Goal: Task Accomplishment & Management: Use online tool/utility

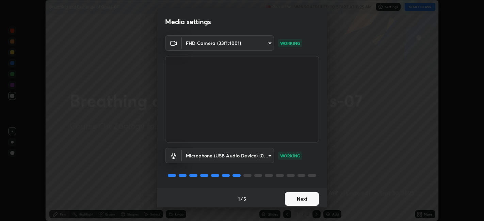
scroll to position [2, 0]
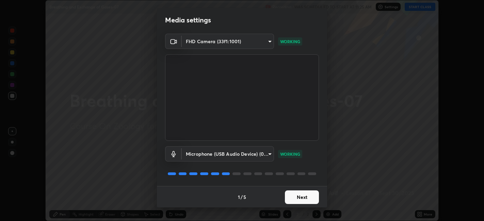
click at [303, 203] on button "Next" at bounding box center [302, 198] width 34 height 14
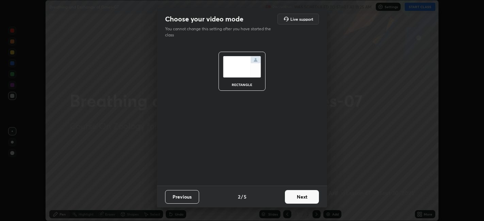
click at [305, 203] on button "Next" at bounding box center [302, 197] width 34 height 14
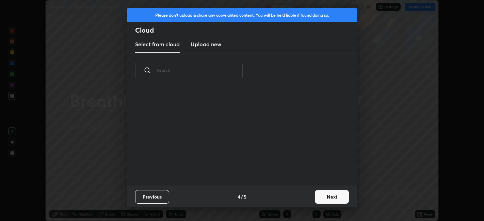
click at [317, 199] on button "Next" at bounding box center [332, 197] width 34 height 14
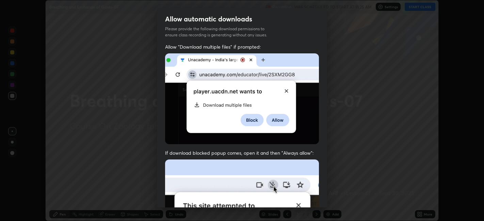
click at [331, 198] on div "Allow automatic downloads Please provide the following download permissions to …" at bounding box center [242, 110] width 484 height 221
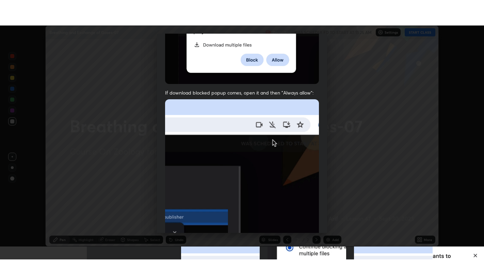
scroll to position [141, 0]
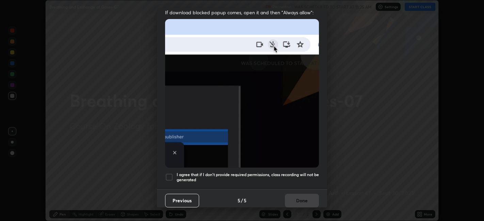
click at [291, 173] on h5 "I agree that if I don't provide required permissions, class recording will not …" at bounding box center [248, 177] width 142 height 11
click at [294, 199] on button "Done" at bounding box center [302, 201] width 34 height 14
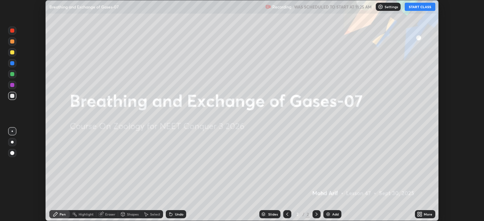
click at [428, 215] on div "More" at bounding box center [428, 214] width 9 height 3
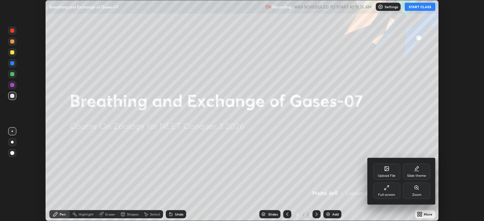
click at [390, 191] on div "Full screen" at bounding box center [386, 191] width 27 height 16
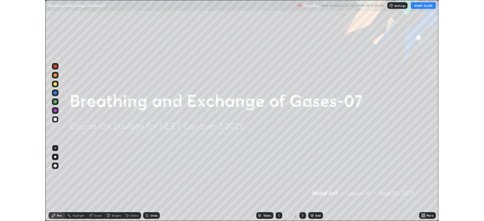
scroll to position [272, 484]
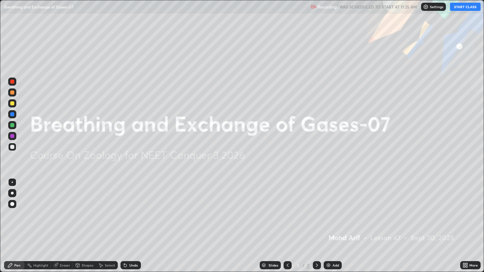
click at [467, 8] on button "START CLASS" at bounding box center [465, 7] width 31 height 8
click at [333, 221] on div "Add" at bounding box center [336, 265] width 6 height 3
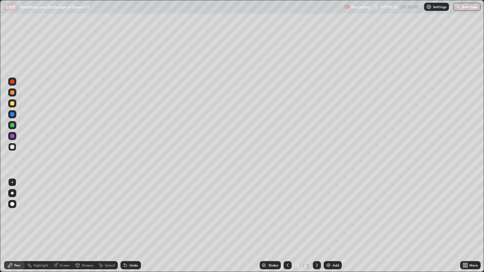
click at [13, 193] on div at bounding box center [12, 193] width 3 height 3
click at [12, 193] on div at bounding box center [12, 193] width 3 height 3
click at [12, 103] on div at bounding box center [12, 103] width 4 height 4
click at [13, 147] on div at bounding box center [12, 147] width 4 height 4
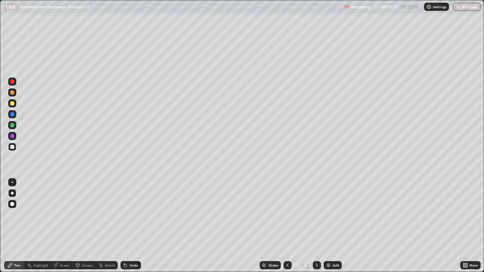
click at [13, 116] on div at bounding box center [12, 114] width 4 height 4
click at [13, 115] on div at bounding box center [12, 114] width 4 height 4
click at [13, 114] on div at bounding box center [12, 114] width 4 height 4
click at [13, 125] on div at bounding box center [12, 125] width 4 height 4
click at [12, 93] on div at bounding box center [12, 93] width 4 height 4
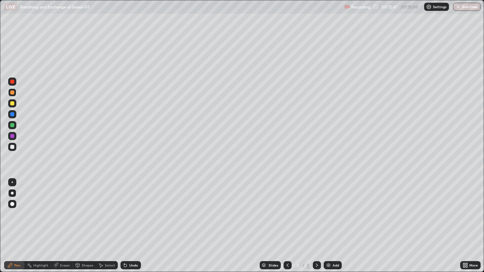
click at [13, 136] on div at bounding box center [12, 136] width 4 height 4
click at [62, 221] on div "Eraser" at bounding box center [65, 265] width 10 height 3
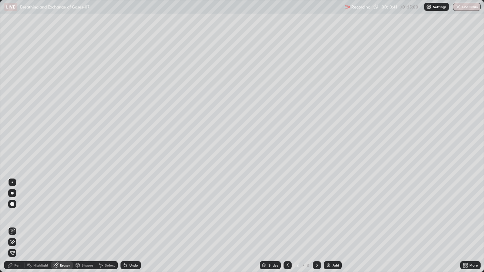
click at [13, 221] on icon at bounding box center [12, 243] width 5 height 6
click at [15, 221] on div "Pen" at bounding box center [17, 265] width 6 height 3
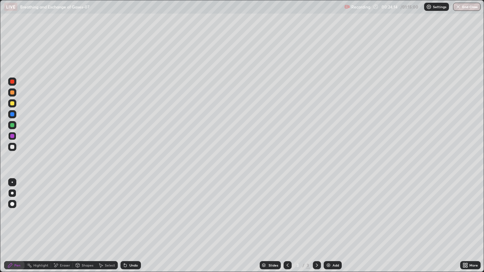
click at [330, 221] on img at bounding box center [328, 265] width 5 height 5
click at [12, 103] on div at bounding box center [12, 103] width 4 height 4
click at [135, 221] on div "Undo" at bounding box center [131, 265] width 20 height 8
click at [130, 221] on div "Undo" at bounding box center [133, 265] width 9 height 3
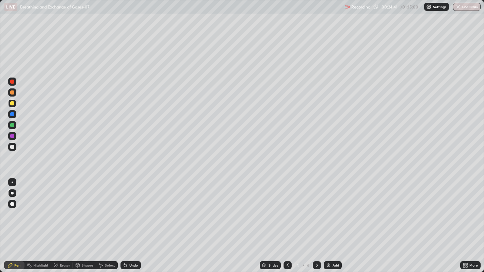
click at [129, 221] on div "Undo" at bounding box center [133, 265] width 9 height 3
click at [128, 221] on div "Undo" at bounding box center [131, 265] width 20 height 8
click at [133, 221] on div "Undo" at bounding box center [131, 265] width 20 height 8
click at [133, 221] on div "Undo" at bounding box center [133, 265] width 9 height 3
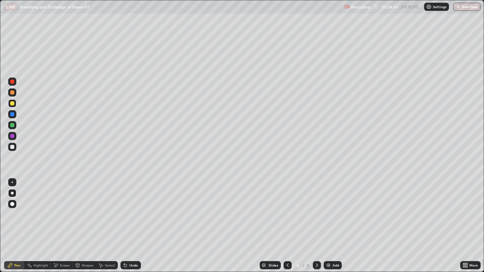
click at [131, 221] on div "Undo" at bounding box center [133, 265] width 9 height 3
click at [129, 221] on div "Undo" at bounding box center [133, 265] width 9 height 3
click at [137, 221] on div "Undo" at bounding box center [133, 265] width 9 height 3
click at [136, 221] on div "Undo" at bounding box center [133, 265] width 9 height 3
click at [137, 221] on div "Undo" at bounding box center [133, 265] width 9 height 3
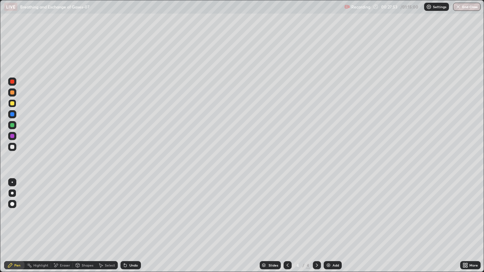
click at [333, 221] on div "Add" at bounding box center [336, 265] width 6 height 3
click at [88, 221] on div "Shapes" at bounding box center [88, 265] width 12 height 3
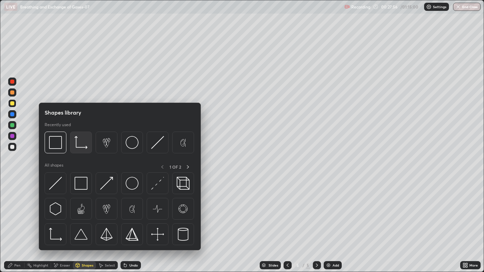
click at [78, 143] on img at bounding box center [81, 142] width 13 height 13
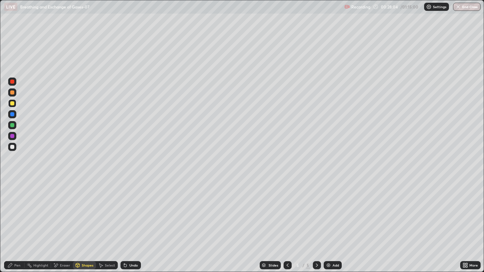
click at [12, 147] on div at bounding box center [12, 147] width 4 height 4
click at [21, 221] on div "Pen" at bounding box center [14, 265] width 20 height 8
click at [11, 83] on div at bounding box center [12, 82] width 8 height 8
click at [11, 205] on div at bounding box center [12, 204] width 4 height 4
click at [129, 221] on div "Undo" at bounding box center [133, 265] width 9 height 3
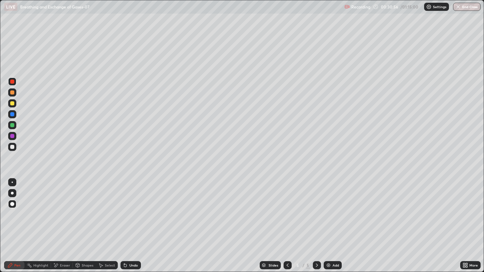
click at [14, 103] on div at bounding box center [12, 103] width 4 height 4
click at [12, 82] on div at bounding box center [12, 82] width 4 height 4
click at [57, 221] on icon at bounding box center [55, 266] width 5 height 6
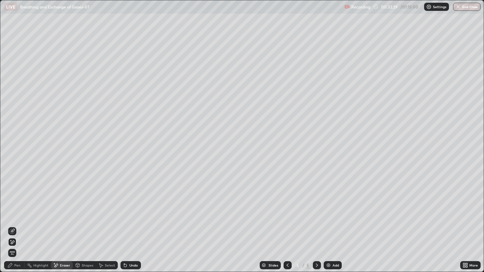
click at [134, 221] on div "Undo" at bounding box center [133, 265] width 9 height 3
click at [20, 221] on div "Pen" at bounding box center [14, 265] width 20 height 8
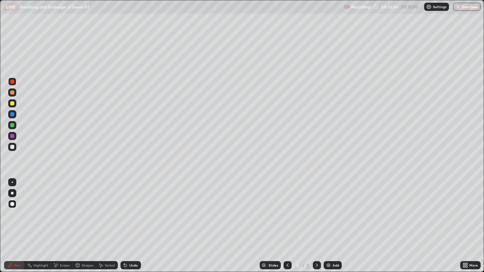
click at [15, 193] on div at bounding box center [12, 193] width 8 height 8
click at [12, 103] on div at bounding box center [12, 103] width 4 height 4
click at [13, 114] on div at bounding box center [12, 114] width 4 height 4
click at [130, 221] on div "Undo" at bounding box center [133, 265] width 9 height 3
click at [12, 104] on div at bounding box center [12, 103] width 4 height 4
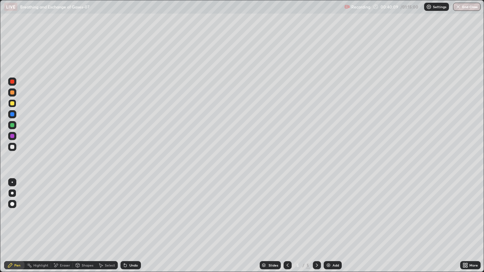
click at [13, 81] on div at bounding box center [12, 82] width 4 height 4
click at [12, 126] on div at bounding box center [12, 125] width 4 height 4
click at [13, 126] on div at bounding box center [12, 125] width 4 height 4
click at [13, 102] on div at bounding box center [12, 103] width 4 height 4
click at [13, 103] on div at bounding box center [12, 103] width 4 height 4
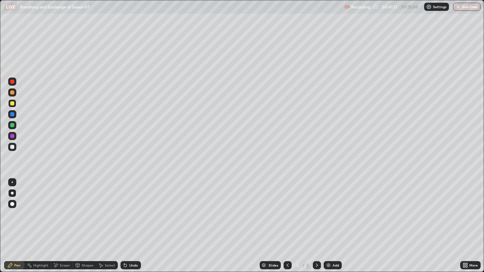
click at [13, 81] on div at bounding box center [12, 82] width 4 height 4
click at [12, 125] on div at bounding box center [12, 125] width 4 height 4
click at [12, 81] on div at bounding box center [12, 82] width 4 height 4
click at [14, 148] on div at bounding box center [12, 147] width 4 height 4
click at [12, 82] on div at bounding box center [12, 82] width 4 height 4
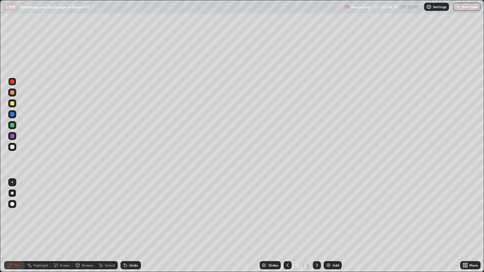
click at [133, 221] on div "Undo" at bounding box center [133, 265] width 9 height 3
click at [12, 93] on div at bounding box center [12, 93] width 4 height 4
click at [127, 221] on div "Undo" at bounding box center [131, 265] width 20 height 8
click at [13, 137] on div at bounding box center [12, 136] width 4 height 4
click at [333, 221] on div "Add" at bounding box center [336, 265] width 6 height 3
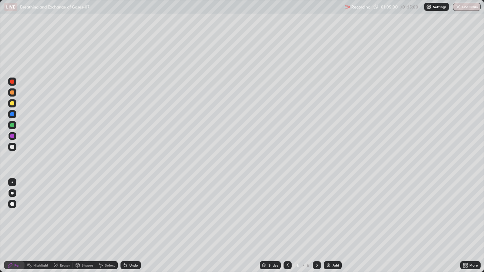
click at [13, 103] on div at bounding box center [12, 103] width 4 height 4
click at [11, 148] on div at bounding box center [12, 147] width 4 height 4
click at [13, 204] on div at bounding box center [12, 204] width 4 height 4
click at [12, 93] on div at bounding box center [12, 93] width 4 height 4
click at [12, 104] on div at bounding box center [12, 103] width 4 height 4
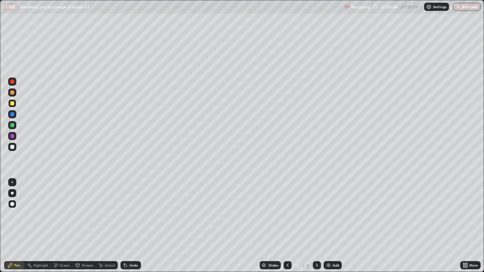
click at [61, 221] on div "Eraser" at bounding box center [65, 265] width 10 height 3
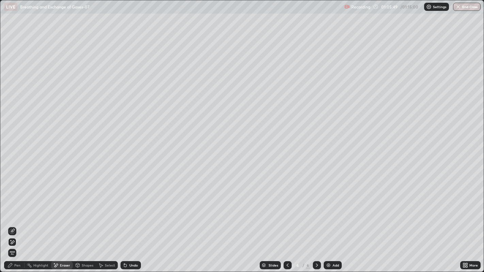
click at [12, 221] on icon at bounding box center [13, 230] width 4 height 3
click at [131, 221] on div "Undo" at bounding box center [133, 265] width 9 height 3
click at [16, 221] on div "Pen" at bounding box center [17, 265] width 6 height 3
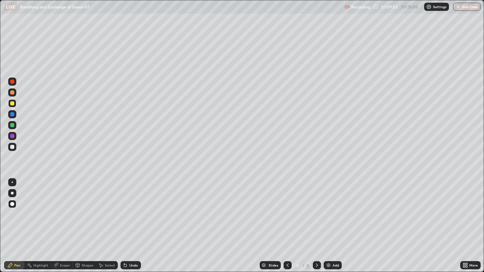
click at [470, 8] on button "End Class" at bounding box center [467, 7] width 28 height 8
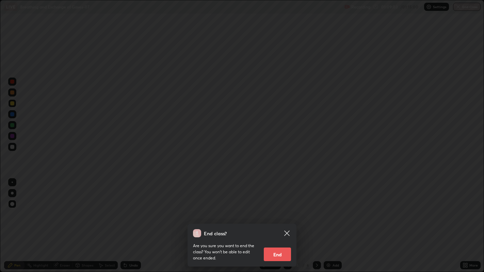
click at [281, 221] on button "End" at bounding box center [277, 255] width 27 height 14
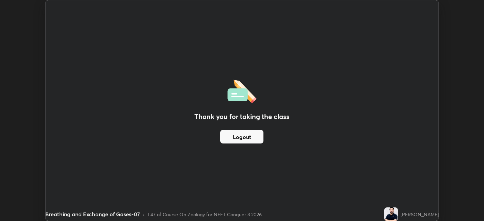
scroll to position [33821, 33558]
